Goal: Task Accomplishment & Management: Use online tool/utility

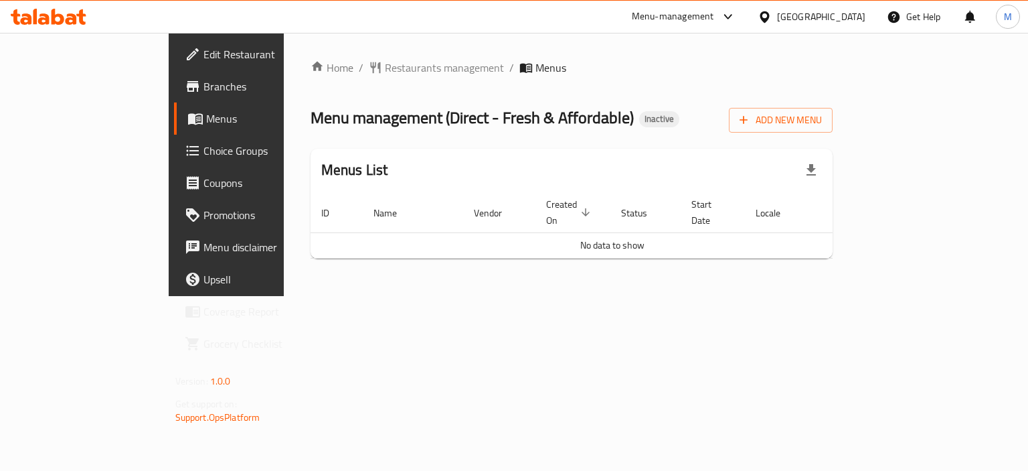
click at [833, 85] on div "Home / Restaurants management / Menus Menu management ( Direct - Fresh & Afford…" at bounding box center [572, 165] width 523 height 210
click at [833, 106] on div "Add New Menu" at bounding box center [781, 117] width 104 height 30
click at [822, 117] on span "Add New Menu" at bounding box center [781, 120] width 82 height 17
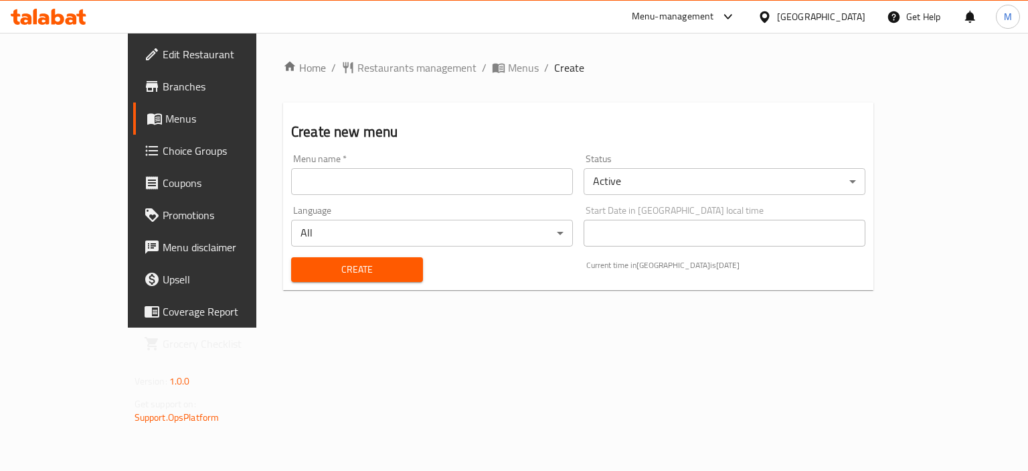
click at [419, 175] on input "text" at bounding box center [432, 181] width 282 height 27
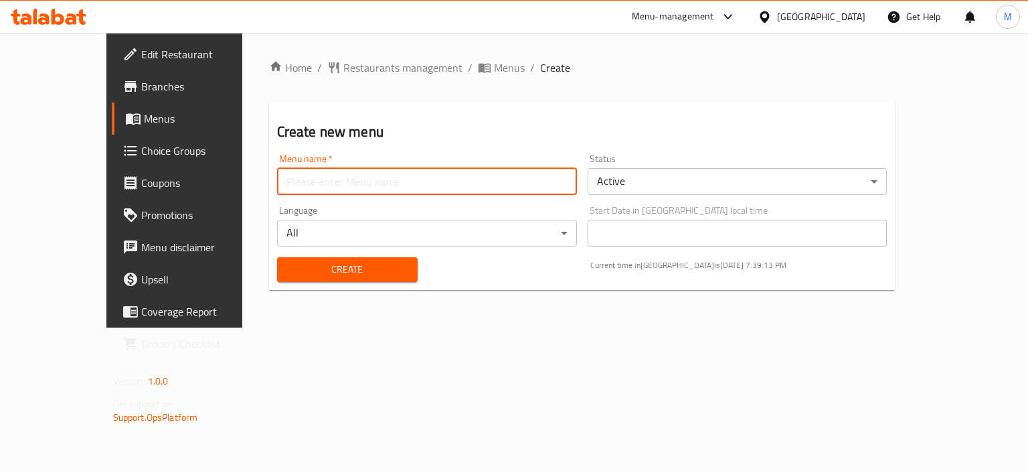
type input "new"
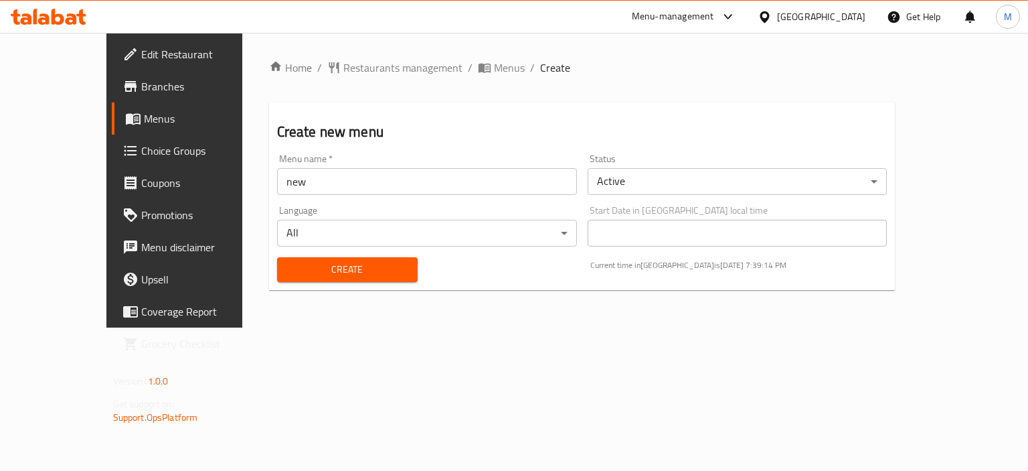
click at [321, 290] on div "Home / Restaurants management / Menus / Create Create new menu Menu name   * ne…" at bounding box center [582, 180] width 627 height 241
click at [327, 267] on span "Create" at bounding box center [347, 269] width 119 height 17
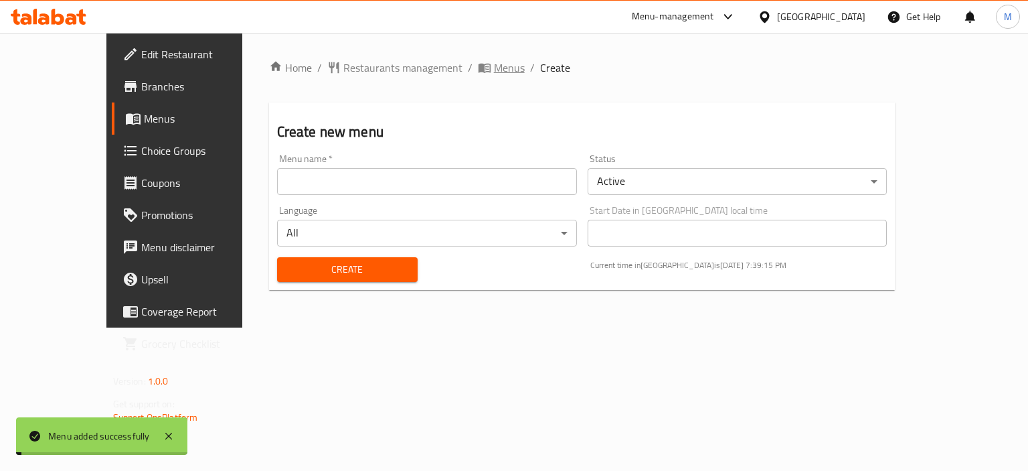
click at [494, 62] on span "Menus" at bounding box center [509, 68] width 31 height 16
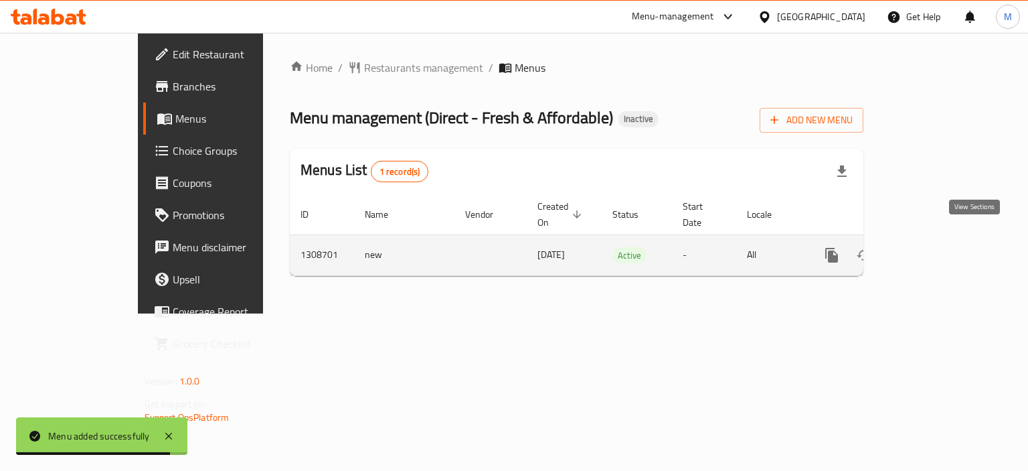
click at [944, 239] on link "enhanced table" at bounding box center [928, 255] width 32 height 32
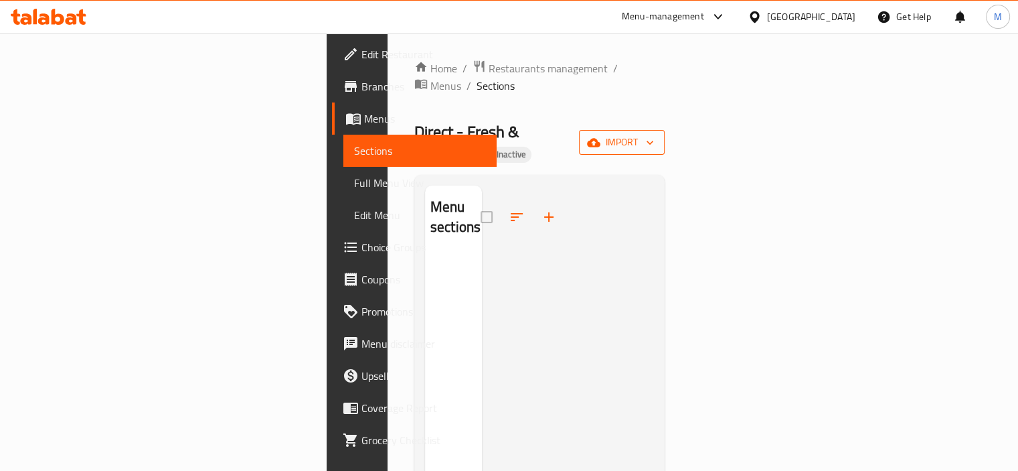
click at [665, 130] on button "import" at bounding box center [622, 142] width 86 height 25
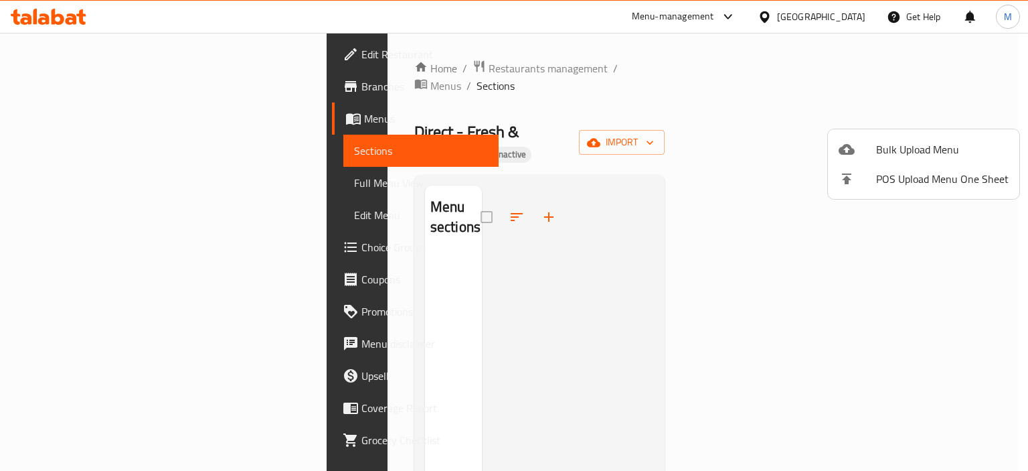
click at [764, 152] on div at bounding box center [514, 235] width 1028 height 471
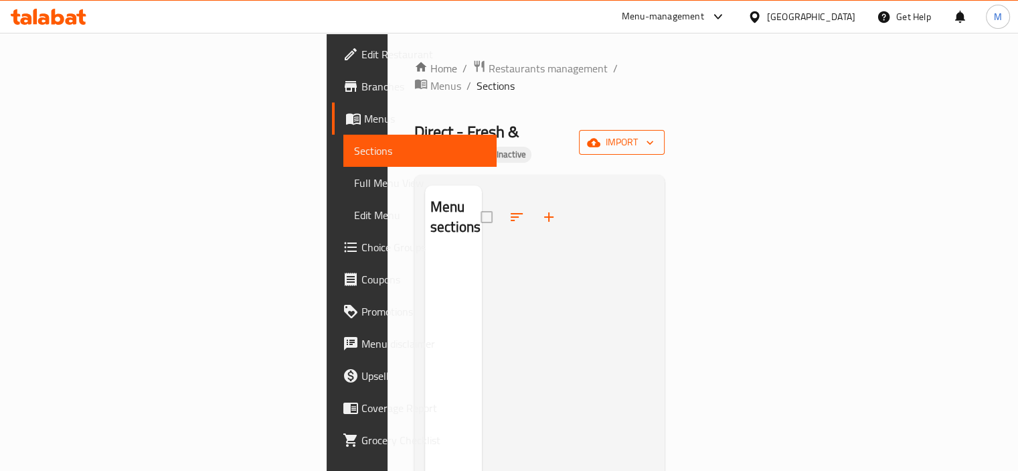
click at [654, 134] on span "import" at bounding box center [622, 142] width 64 height 17
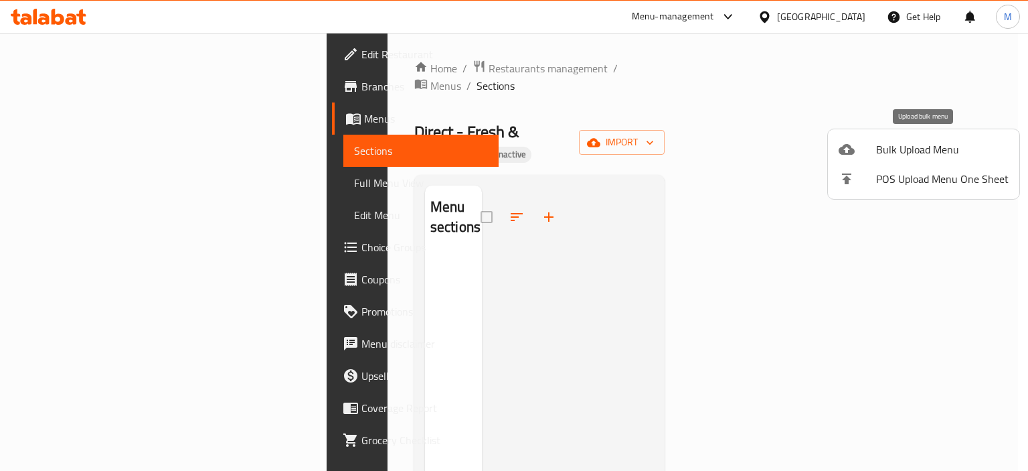
click at [947, 150] on span "Bulk Upload Menu" at bounding box center [942, 149] width 133 height 16
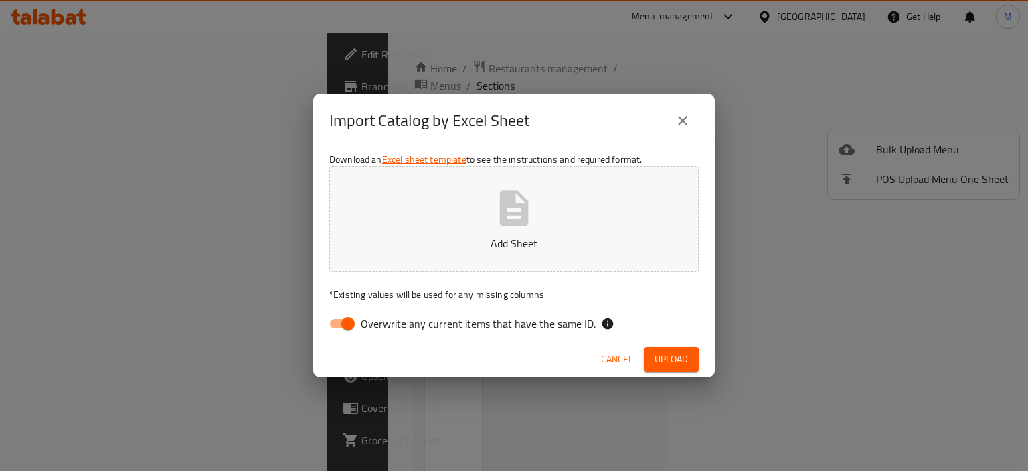
click at [651, 225] on button "Add Sheet" at bounding box center [513, 219] width 369 height 106
click at [533, 334] on label "Overwrite any current items that have the same ID." at bounding box center [459, 323] width 274 height 25
click at [386, 334] on input "Overwrite any current items that have the same ID." at bounding box center [348, 323] width 76 height 25
checkbox input "false"
click at [652, 347] on button "Upload" at bounding box center [671, 359] width 55 height 25
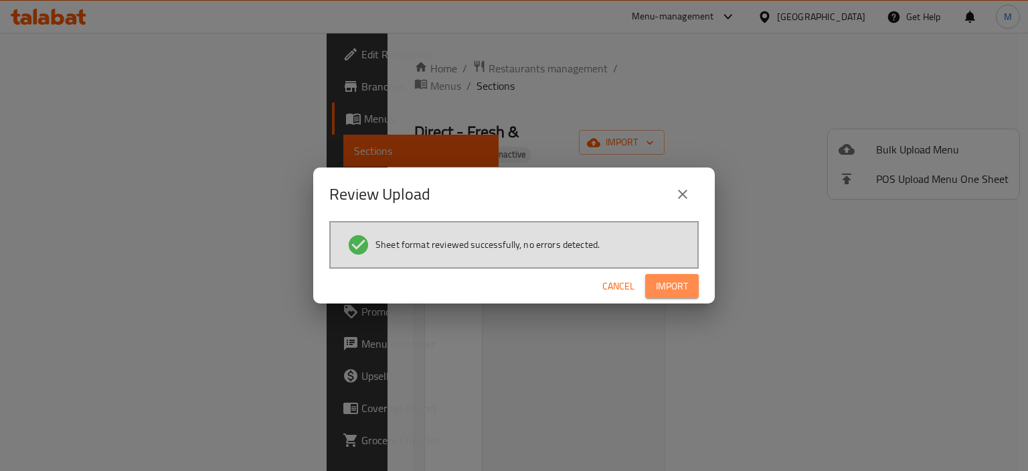
click at [676, 276] on button "Import" at bounding box center [672, 286] width 54 height 25
